Goal: Transaction & Acquisition: Purchase product/service

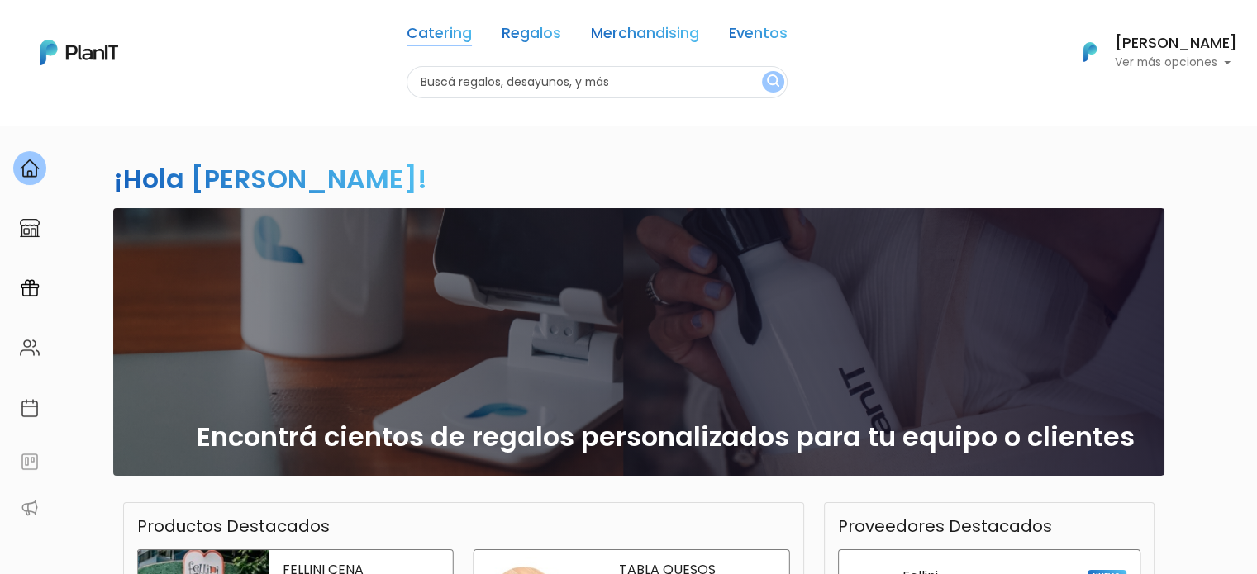
click at [446, 32] on link "Catering" at bounding box center [439, 36] width 65 height 20
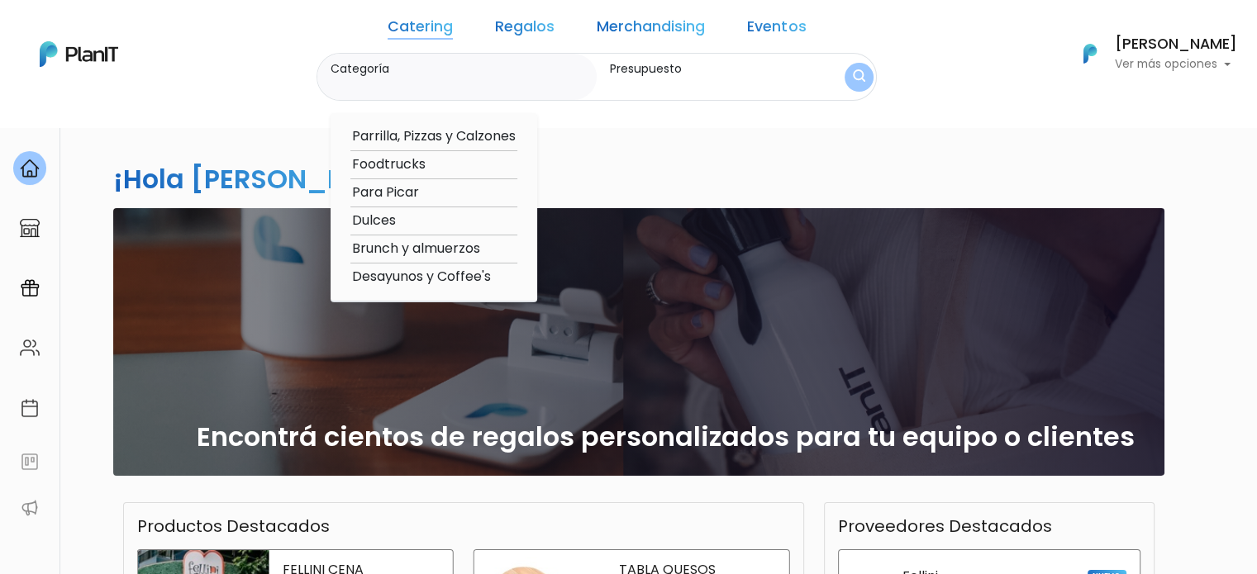
click at [435, 167] on option "Foodtrucks" at bounding box center [433, 165] width 167 height 21
type input "Foodtrucks"
type input "$0 - $1000"
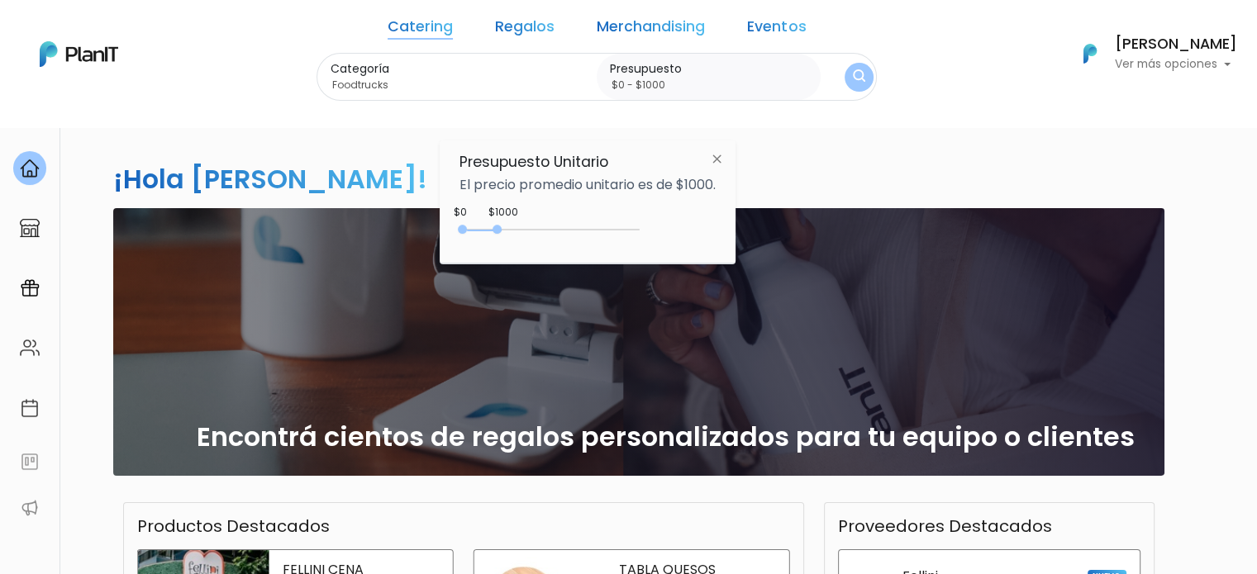
click at [845, 79] on button "submit" at bounding box center [859, 77] width 29 height 29
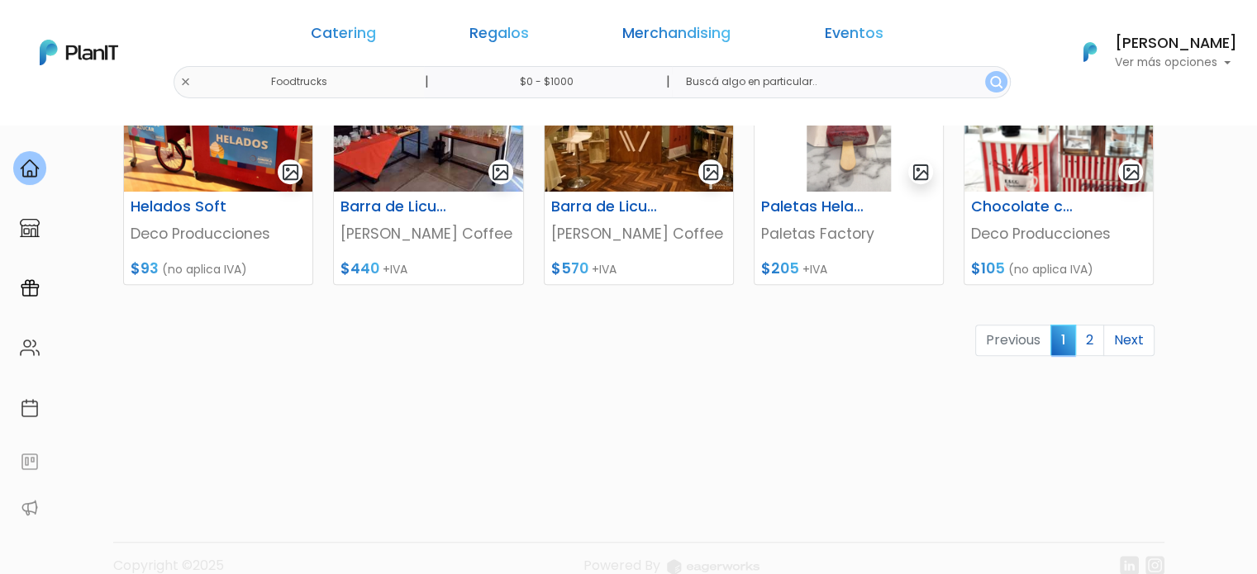
scroll to position [870, 0]
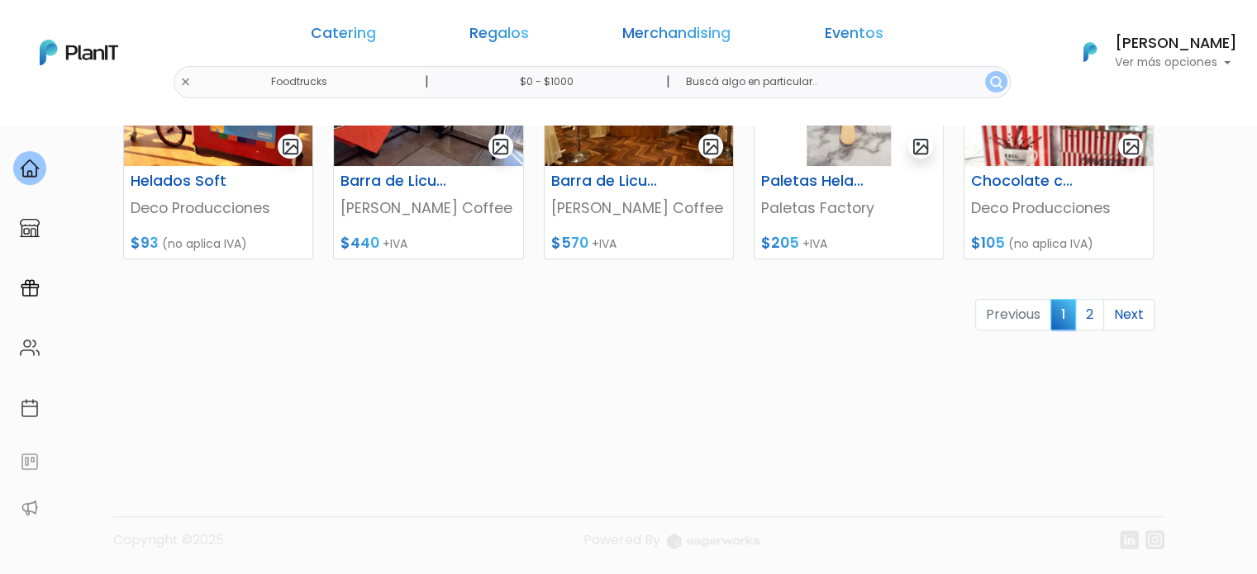
click at [1125, 313] on link "Next" at bounding box center [1128, 314] width 51 height 31
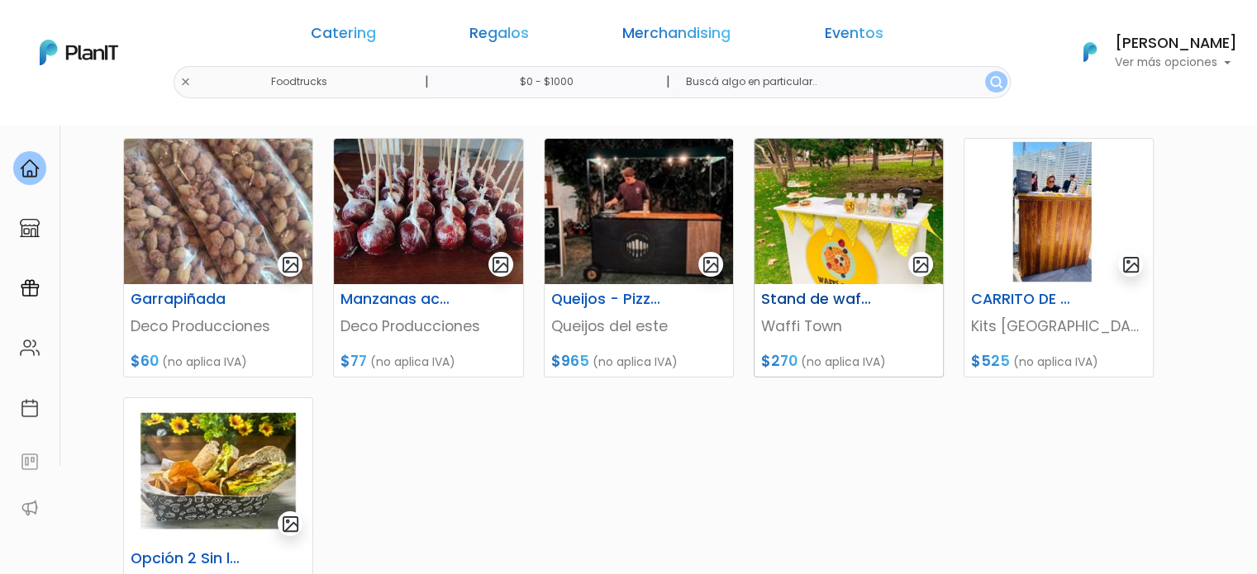
scroll to position [231, 0]
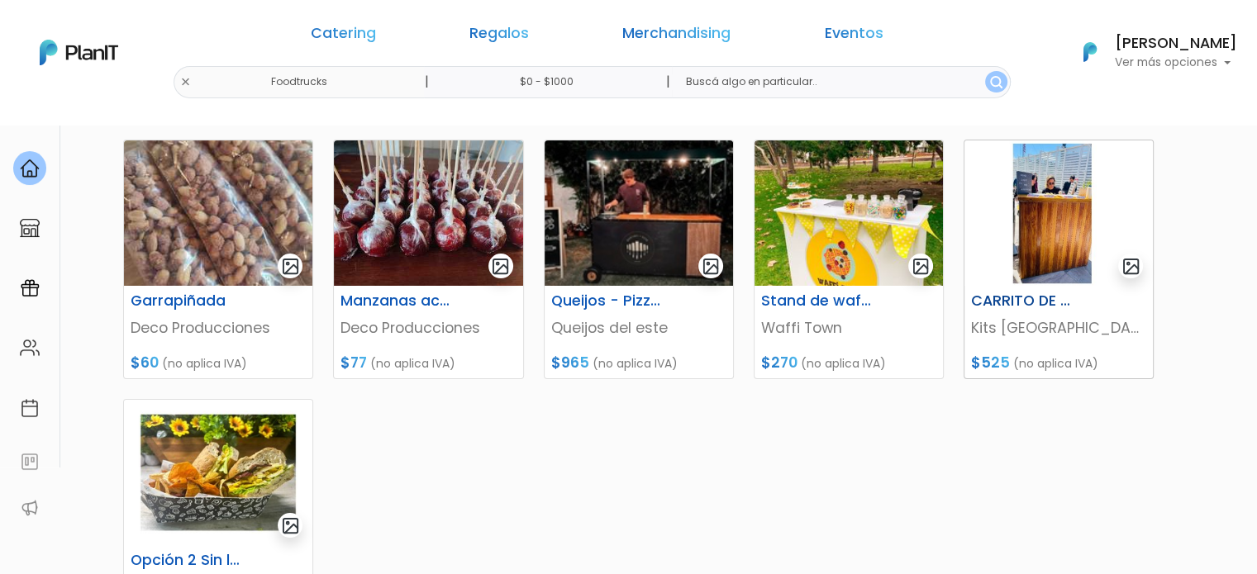
click at [1023, 237] on img at bounding box center [1059, 213] width 188 height 145
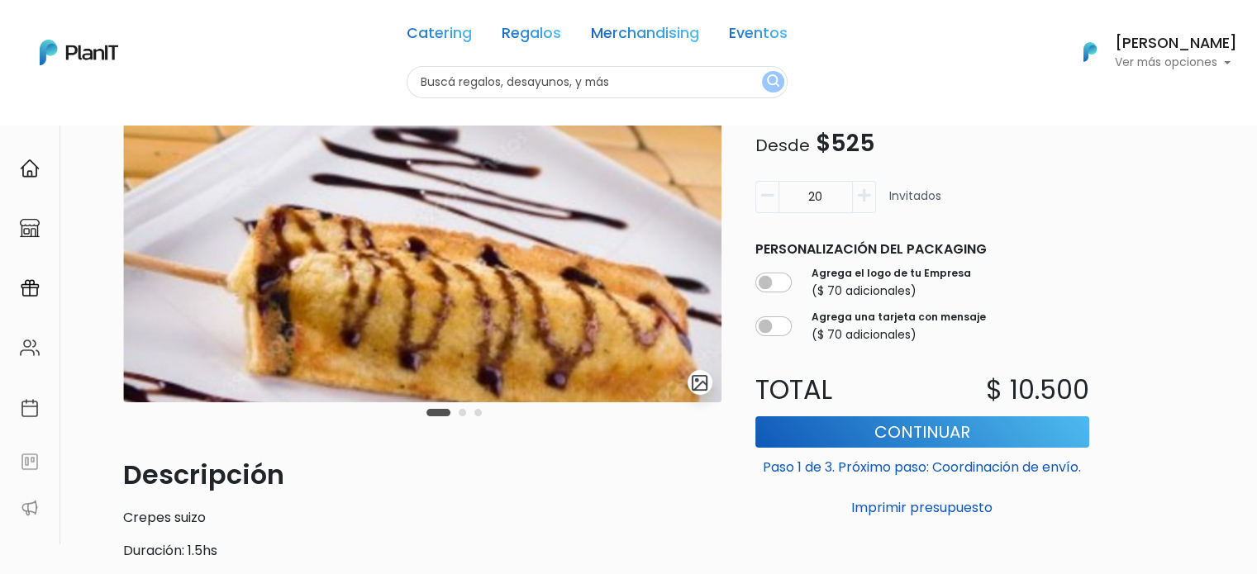
scroll to position [131, 0]
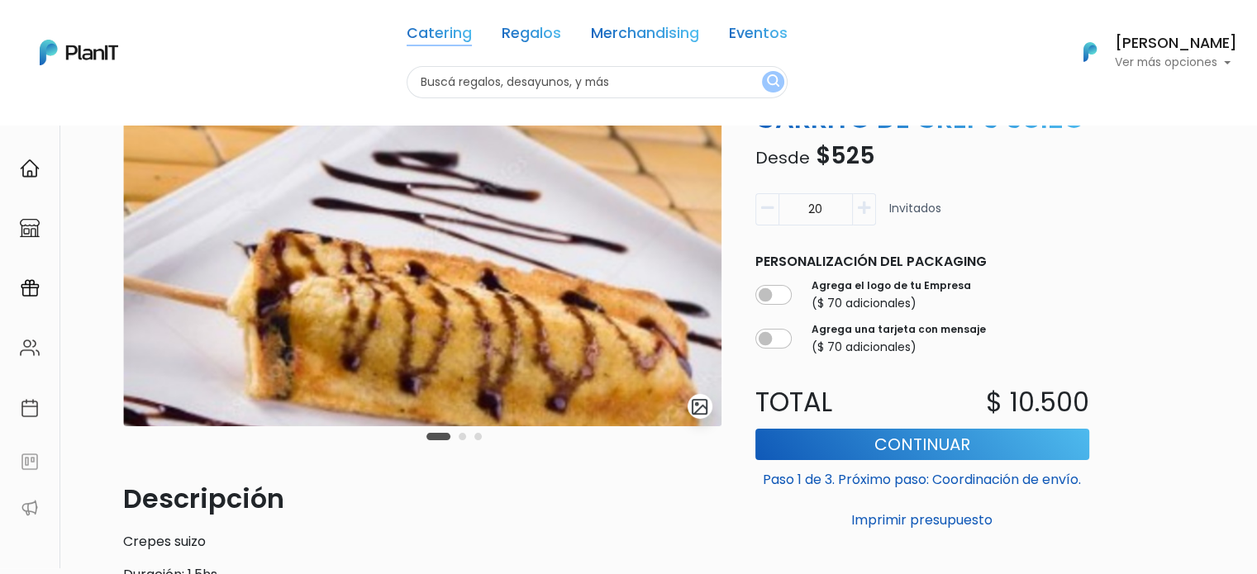
click at [452, 40] on link "Catering" at bounding box center [439, 36] width 65 height 20
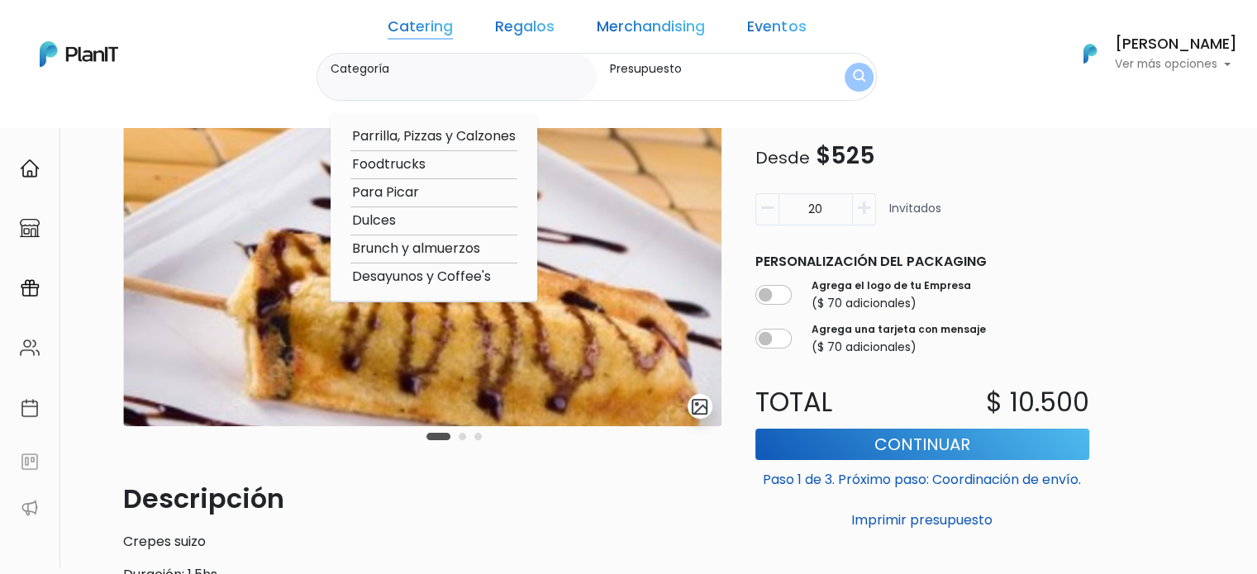
click at [445, 247] on option "Brunch y almuerzos" at bounding box center [433, 249] width 167 height 21
type input "Brunch y almuerzos"
type input "$0 - $1000"
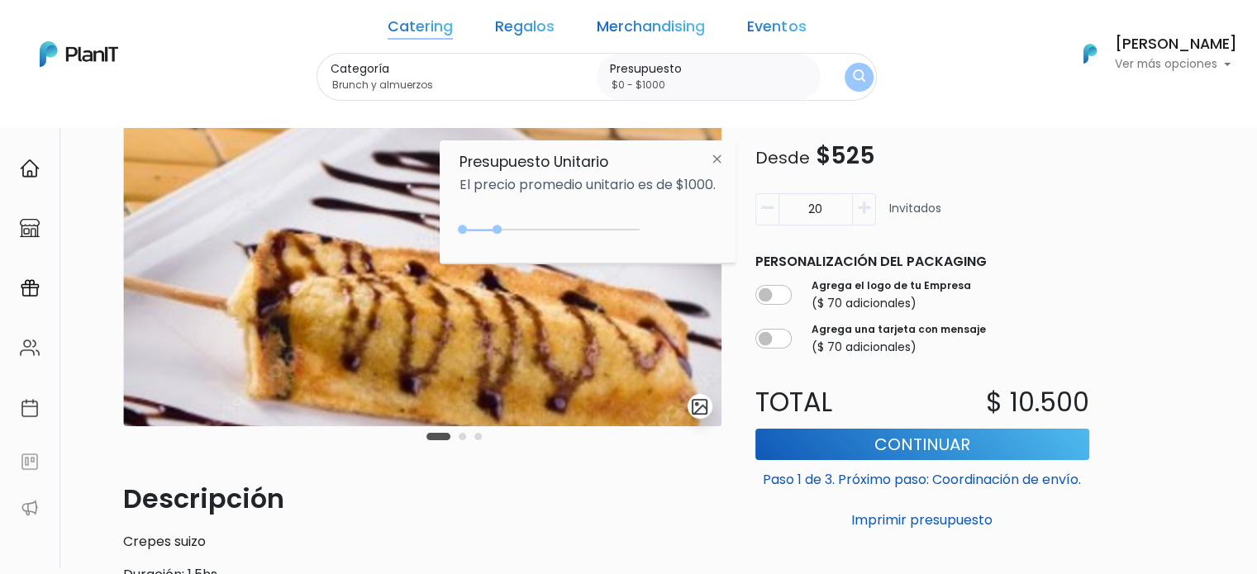
click at [853, 79] on img "submit" at bounding box center [859, 77] width 12 height 16
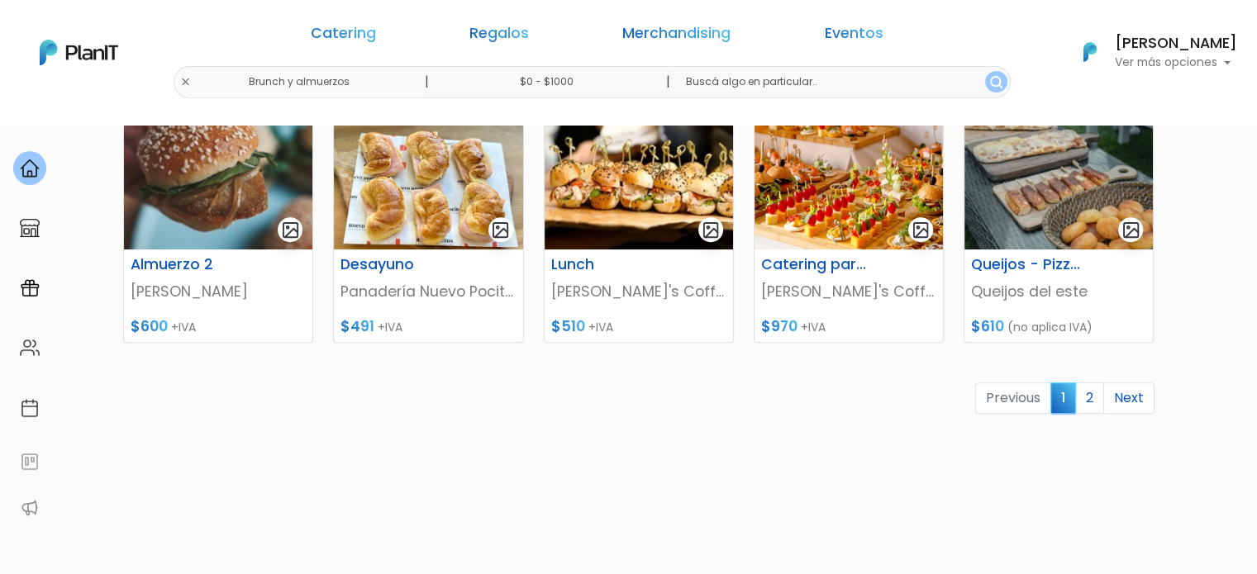
scroll to position [792, 0]
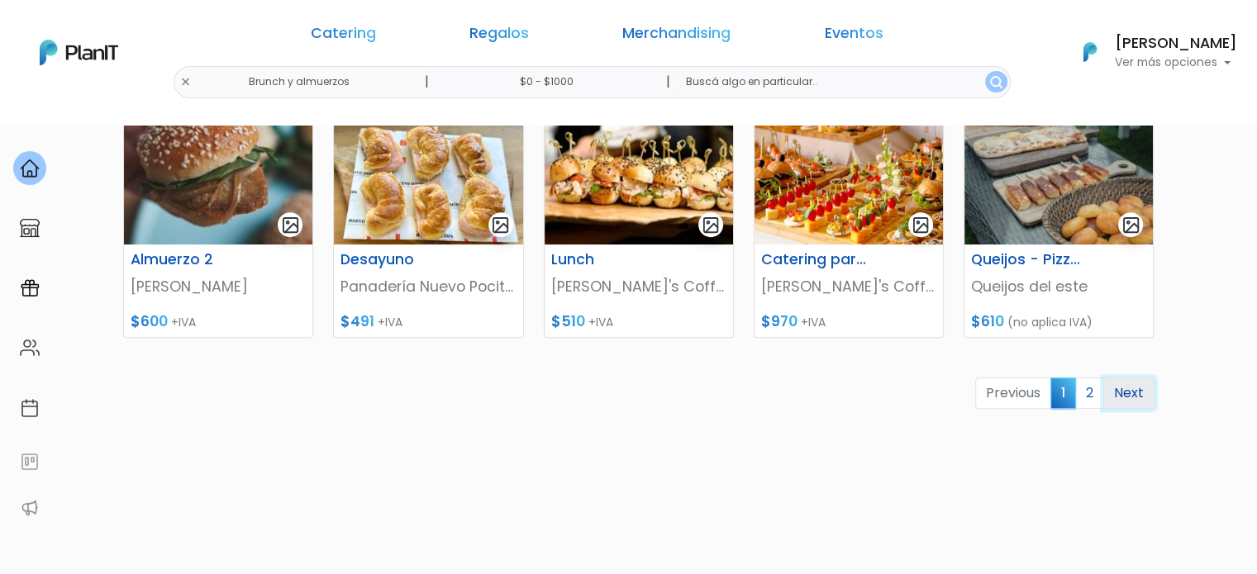
click at [1137, 399] on link "Next" at bounding box center [1128, 393] width 51 height 31
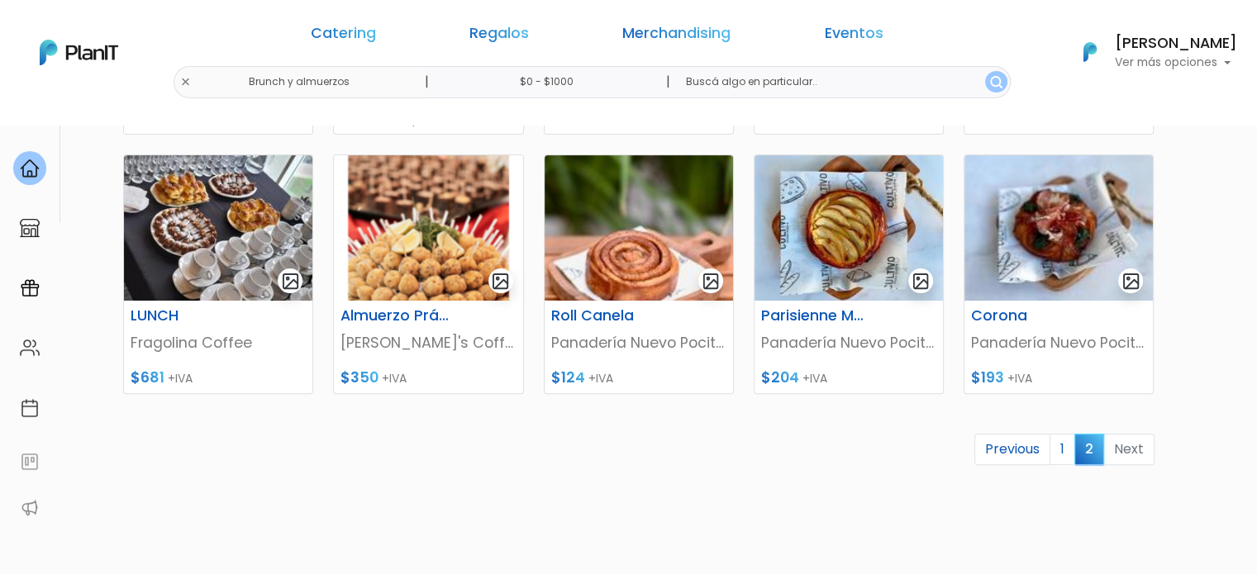
scroll to position [473, 0]
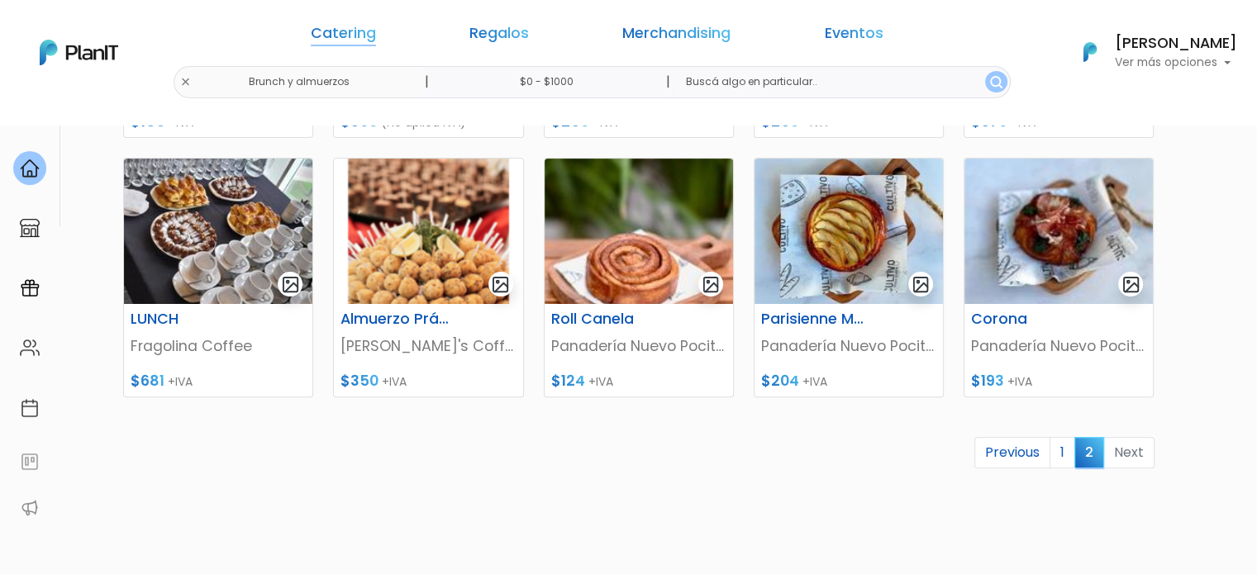
click at [376, 28] on link "Catering" at bounding box center [343, 36] width 65 height 20
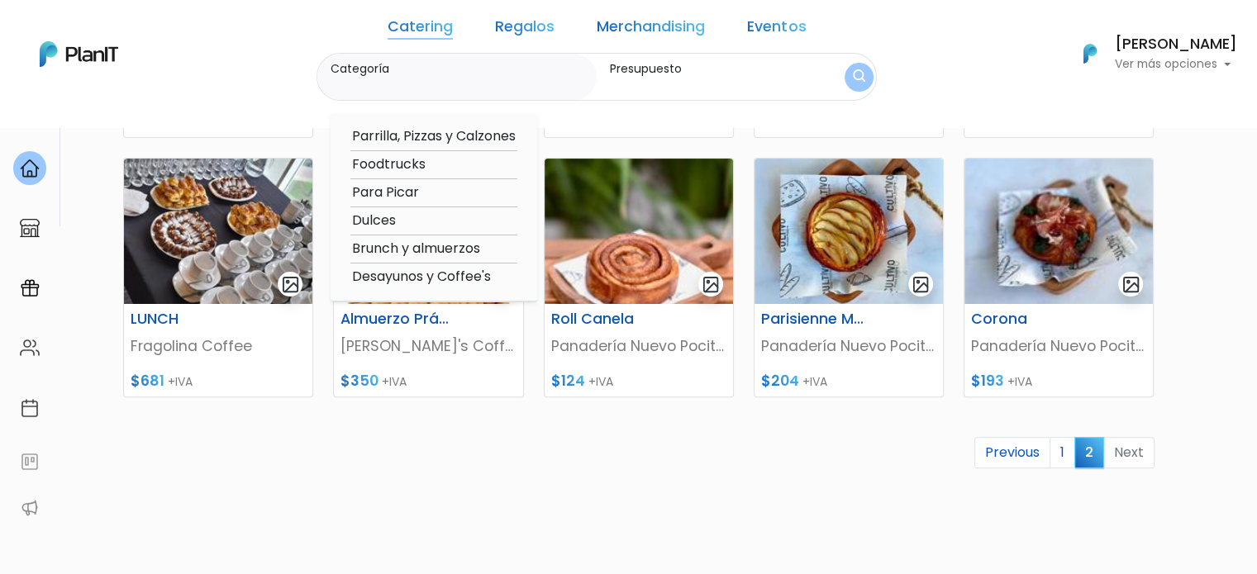
click at [495, 142] on option "Parrilla, Pizzas y Calzones" at bounding box center [433, 136] width 167 height 21
type input "Parrilla, Pizzas y Calzones"
type input "$0 - $1000"
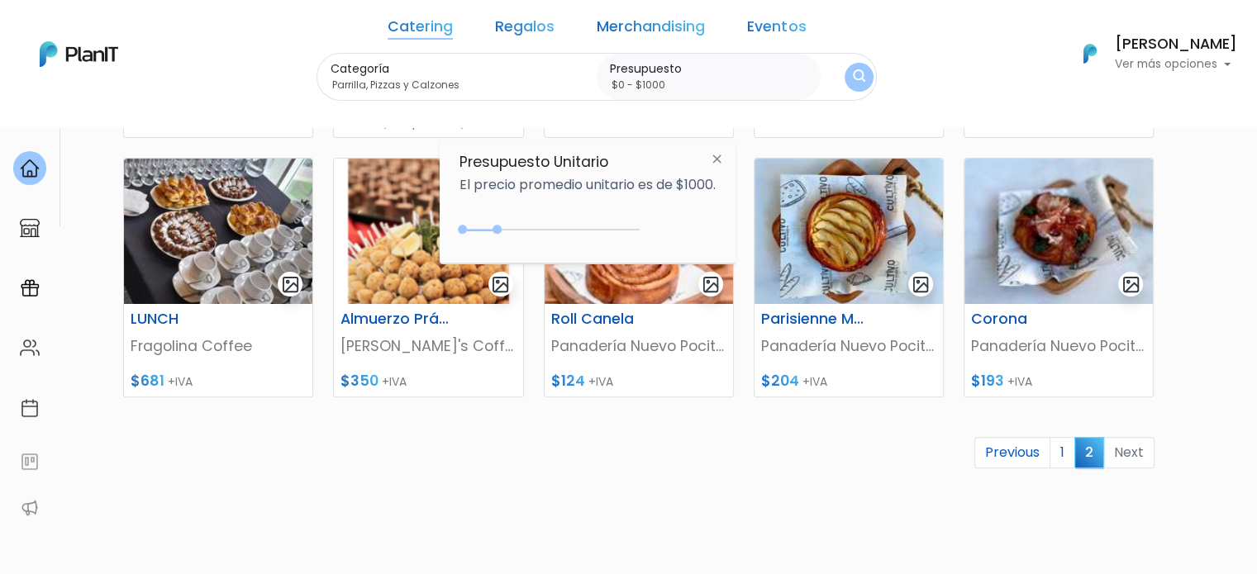
click at [845, 67] on button "submit" at bounding box center [859, 77] width 29 height 29
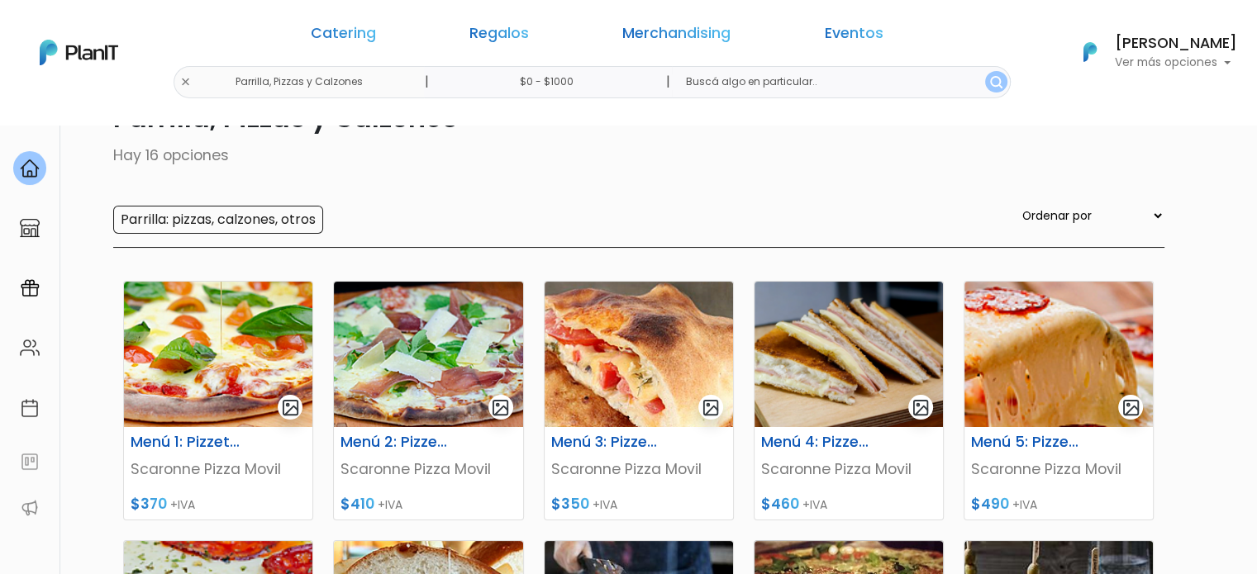
scroll to position [83, 0]
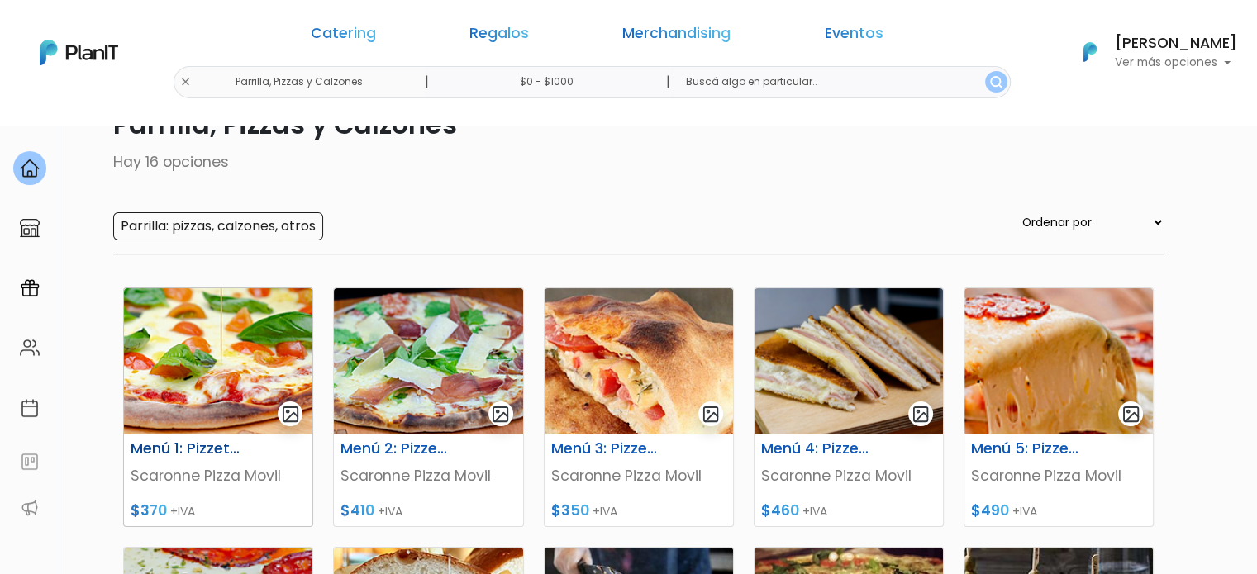
click at [247, 372] on img at bounding box center [218, 360] width 188 height 145
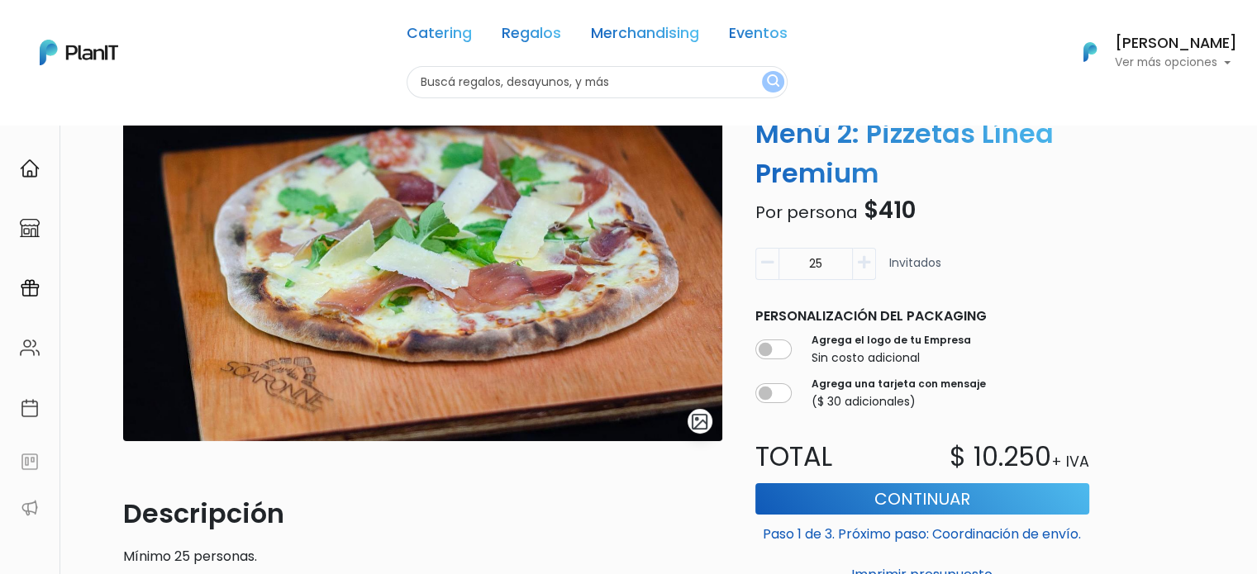
scroll to position [112, 0]
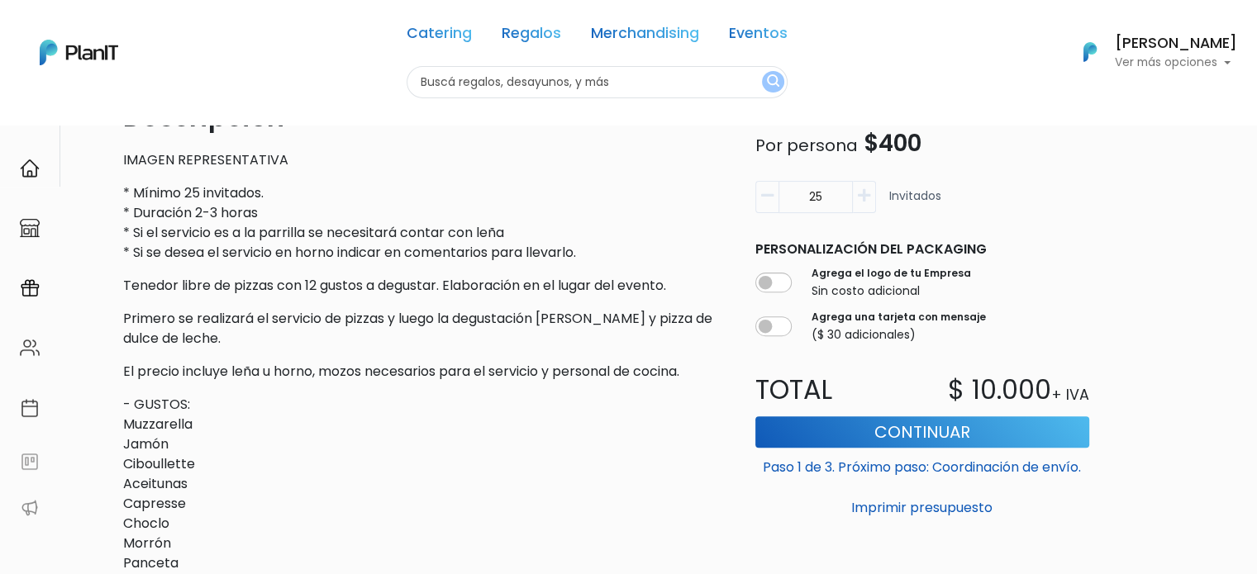
scroll to position [514, 0]
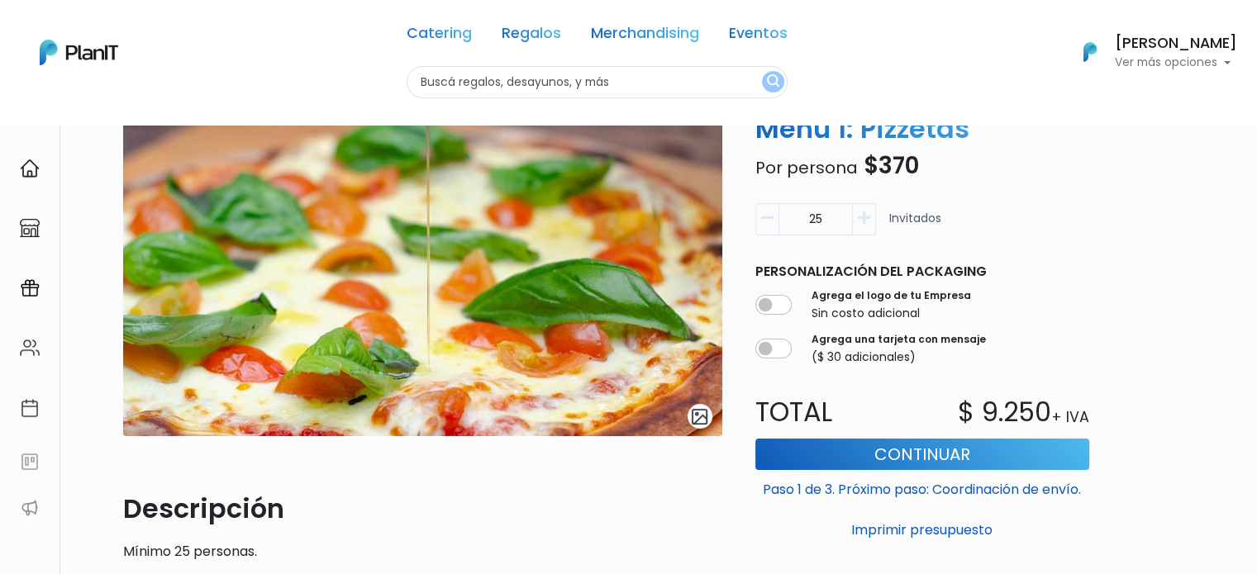
scroll to position [56, 0]
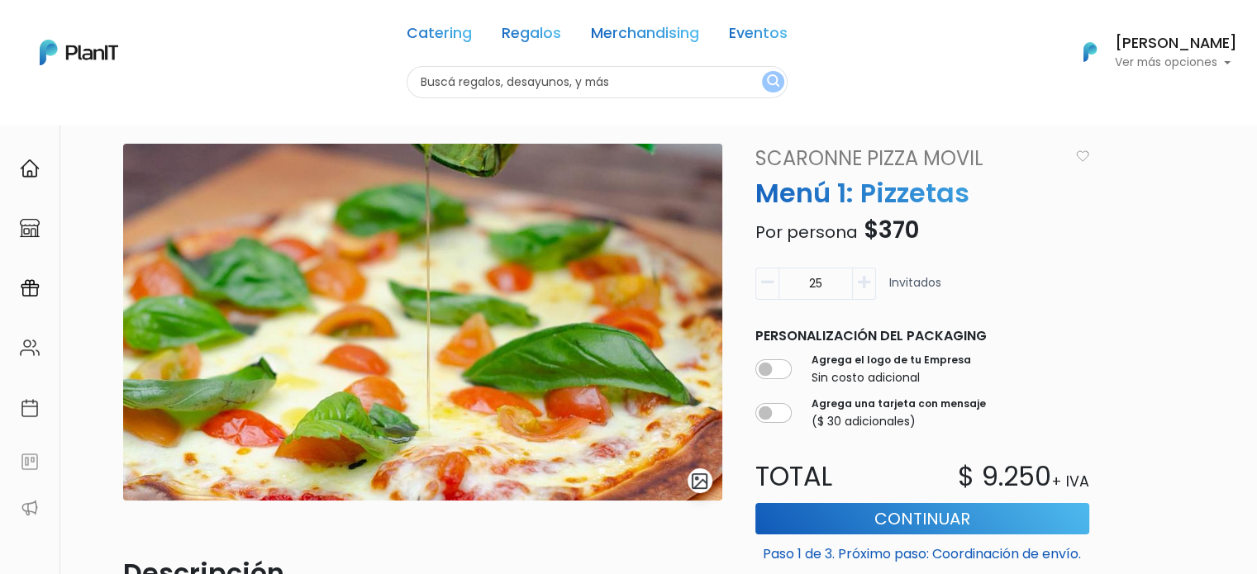
click at [268, 145] on img at bounding box center [422, 322] width 599 height 357
